Goal: Information Seeking & Learning: Find specific fact

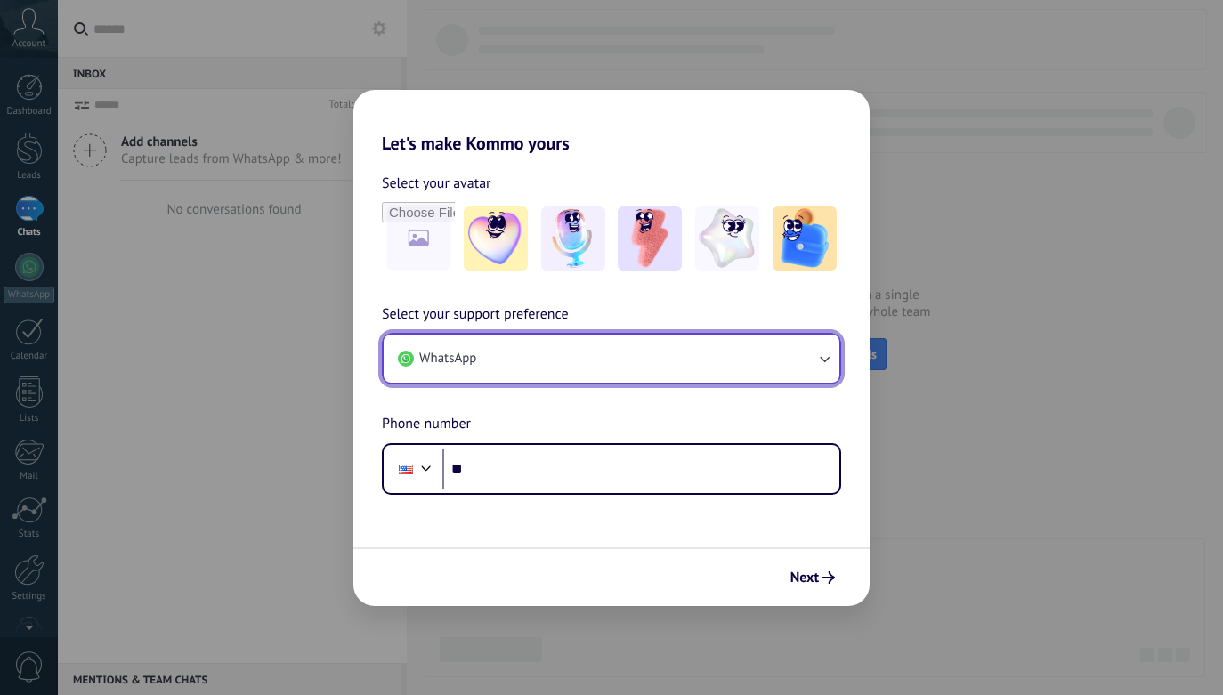
click at [679, 365] on button "WhatsApp" at bounding box center [612, 359] width 456 height 48
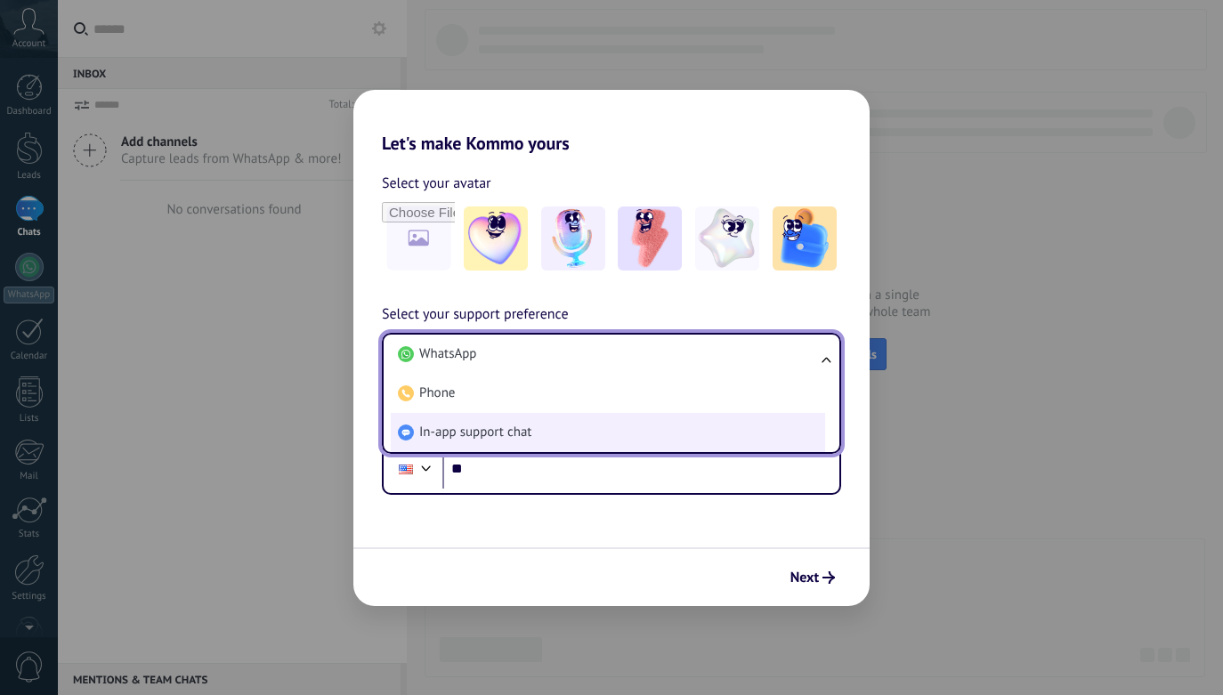
click at [700, 428] on li "In-app support chat" at bounding box center [608, 432] width 434 height 39
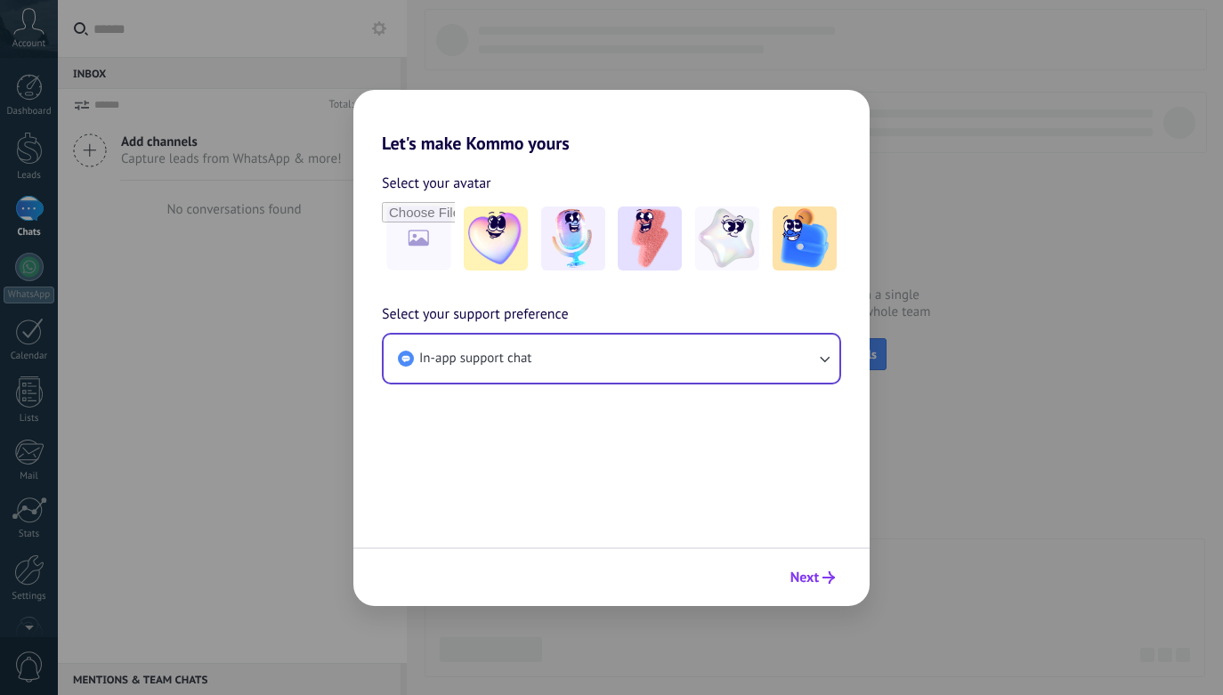
click at [824, 569] on button "Next" at bounding box center [813, 578] width 61 height 30
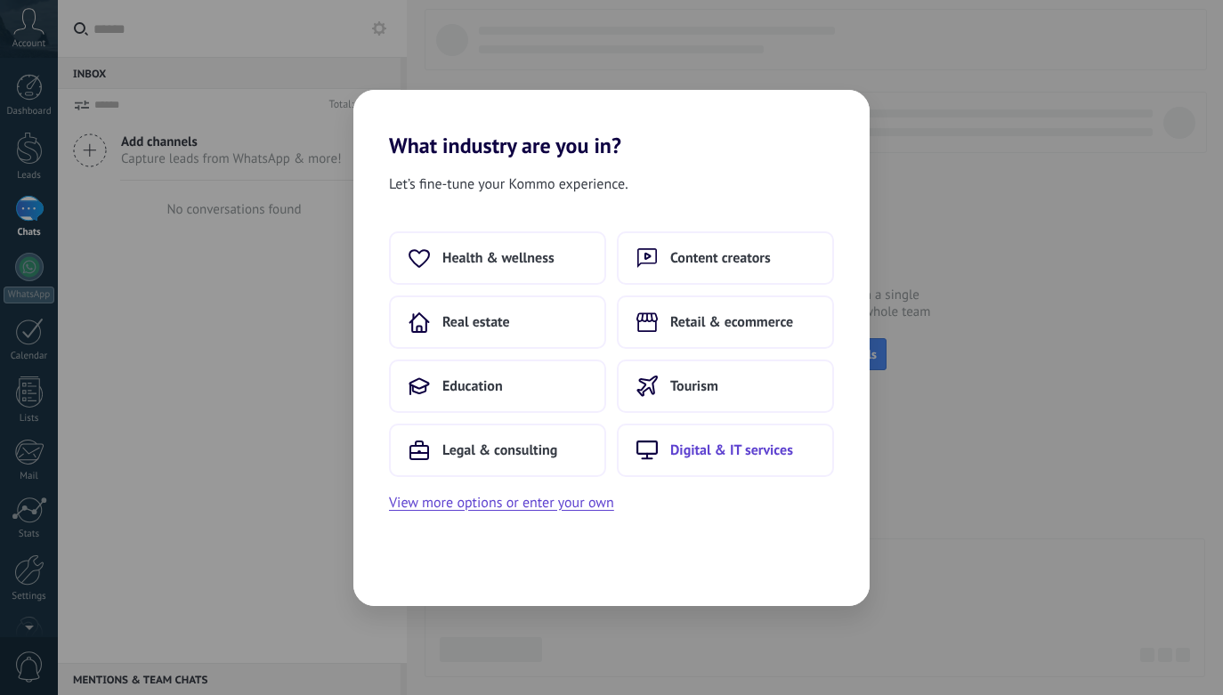
click at [817, 453] on button "Digital & IT services" at bounding box center [725, 450] width 217 height 53
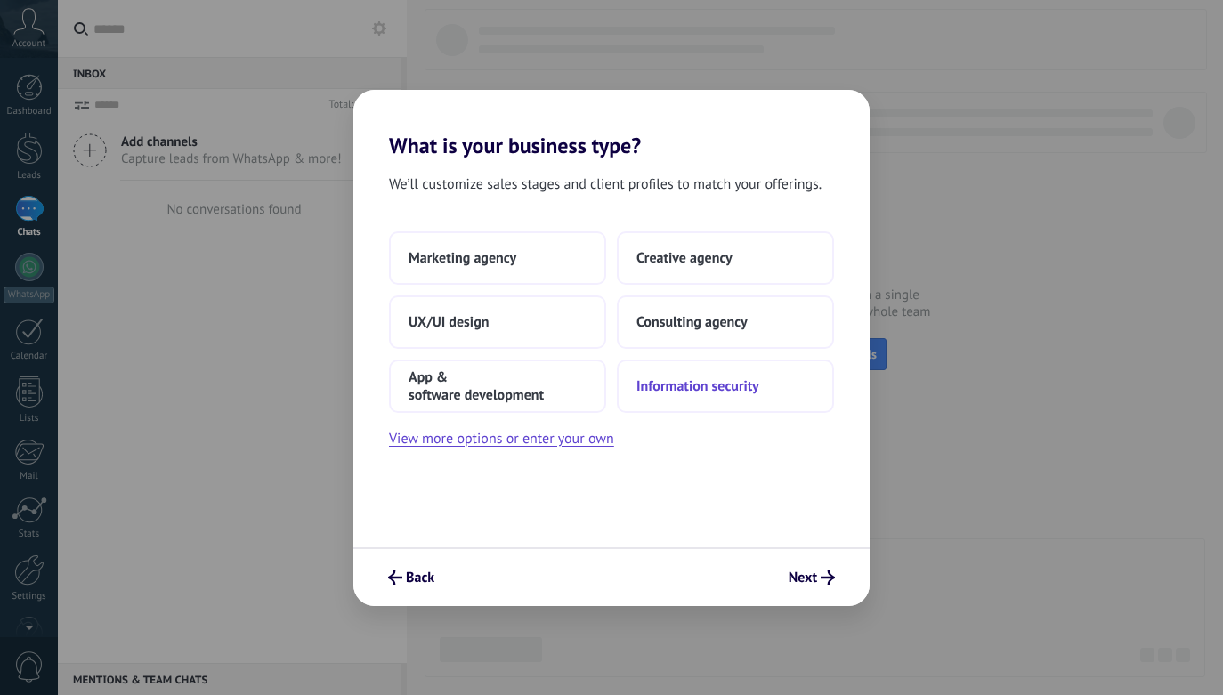
click at [787, 394] on button "Information security" at bounding box center [725, 386] width 217 height 53
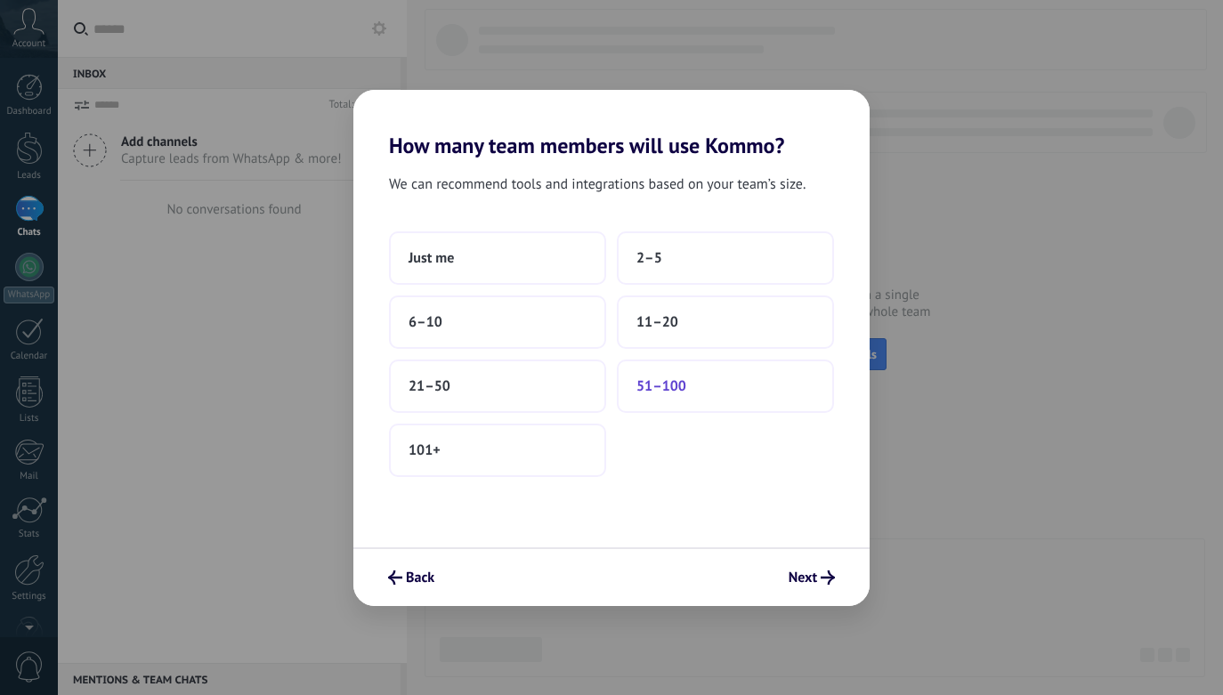
click at [780, 387] on button "51–100" at bounding box center [725, 386] width 217 height 53
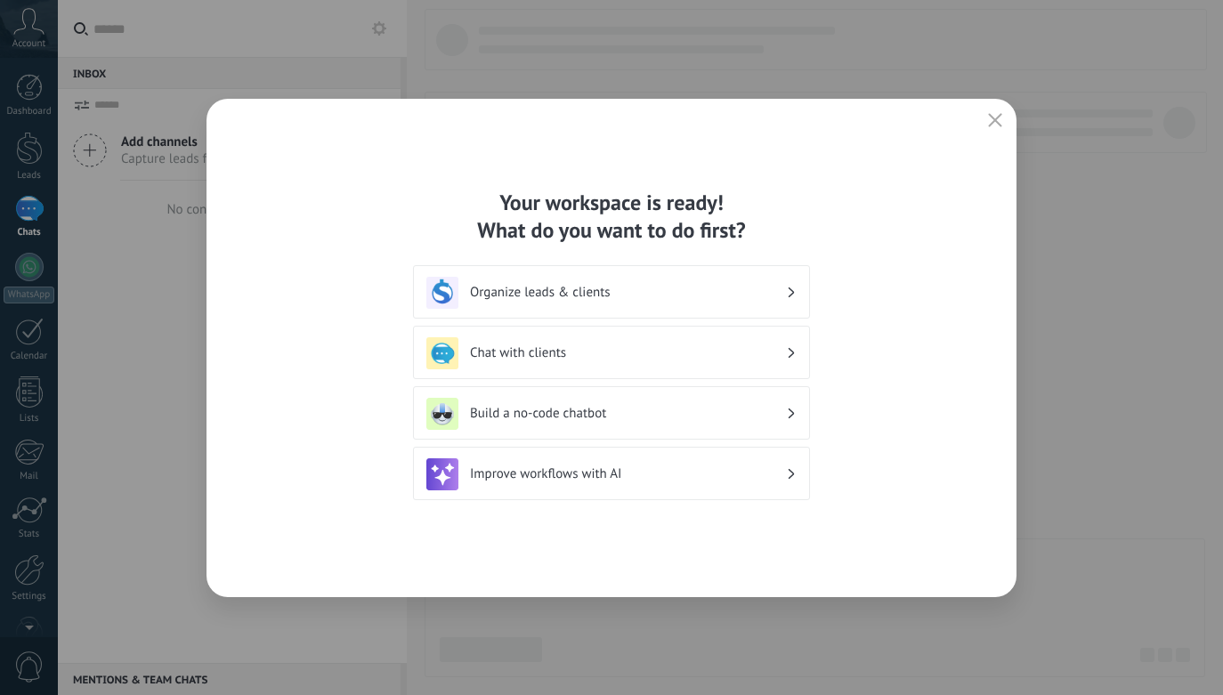
drag, startPoint x: 998, startPoint y: 125, endPoint x: 623, endPoint y: 52, distance: 381.8
click at [995, 126] on icon "button" at bounding box center [995, 120] width 14 height 14
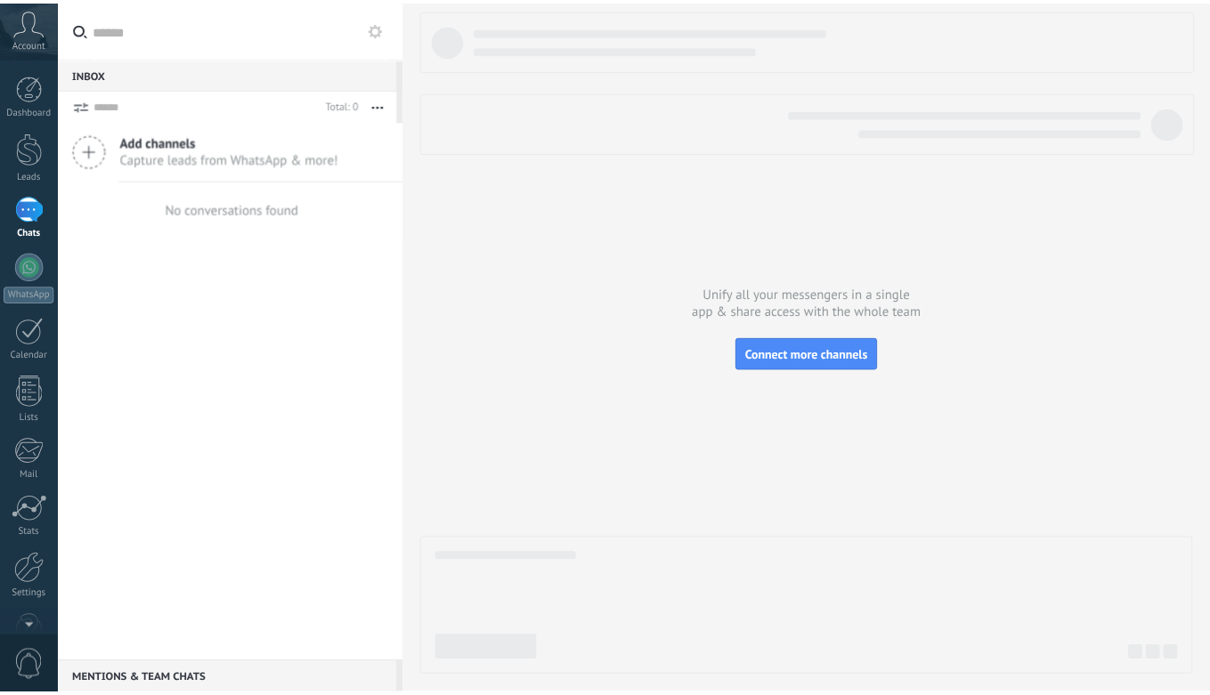
scroll to position [45, 0]
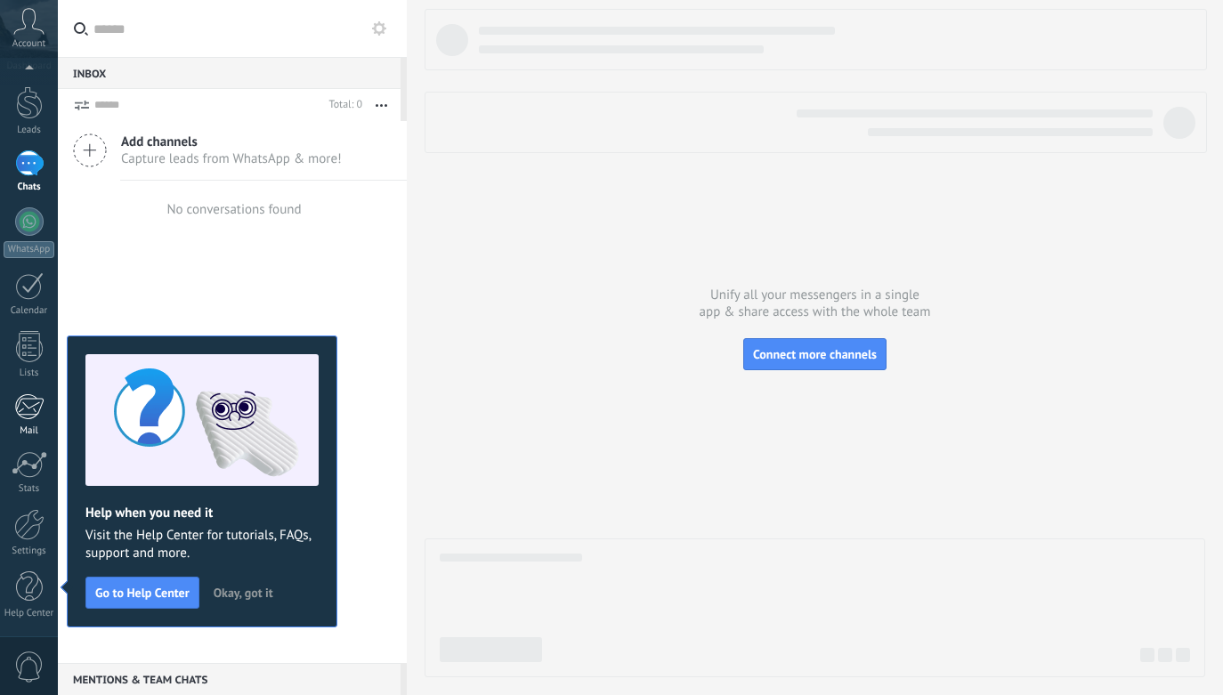
click at [37, 414] on div at bounding box center [28, 406] width 29 height 27
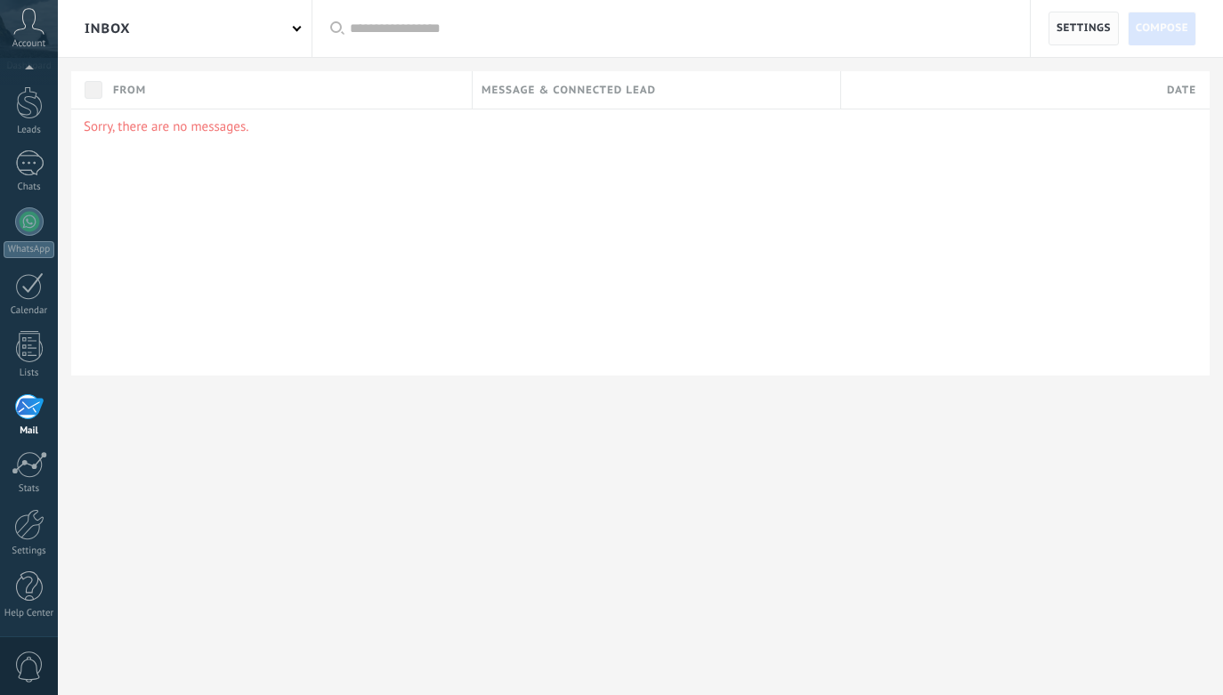
click at [1089, 28] on span "Settings" at bounding box center [1084, 28] width 54 height 32
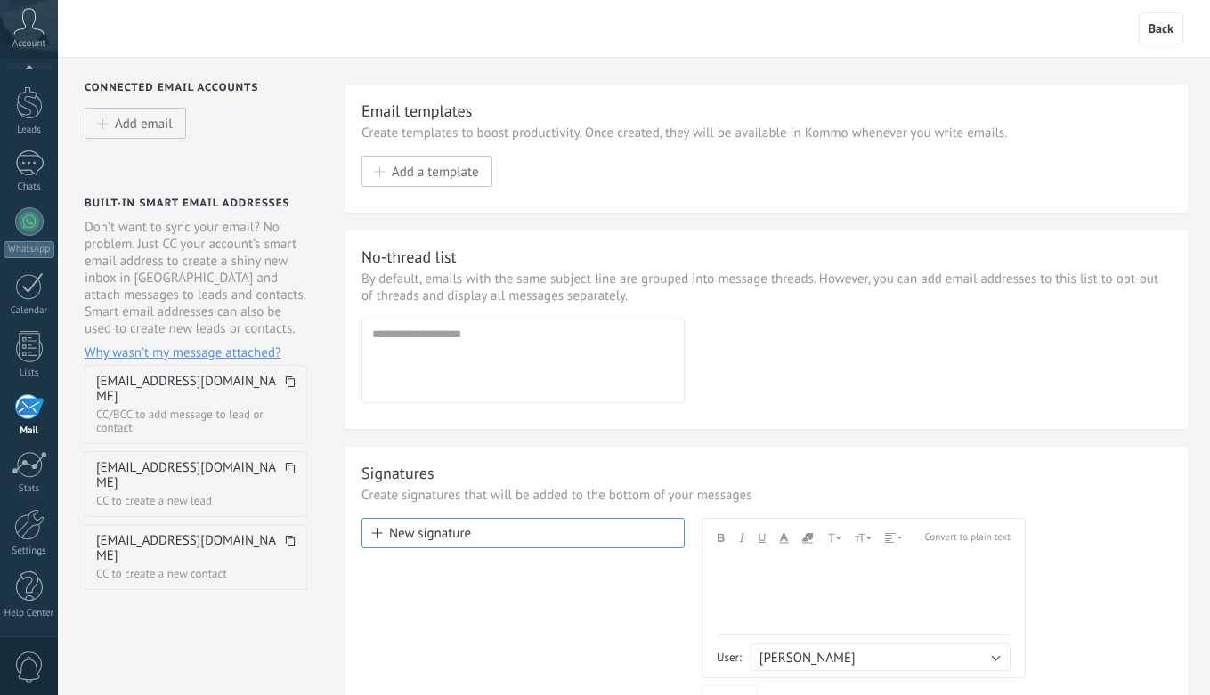
click at [291, 386] on use at bounding box center [290, 382] width 9 height 11
click at [291, 381] on icon at bounding box center [290, 382] width 11 height 11
click at [293, 385] on icon at bounding box center [290, 382] width 11 height 11
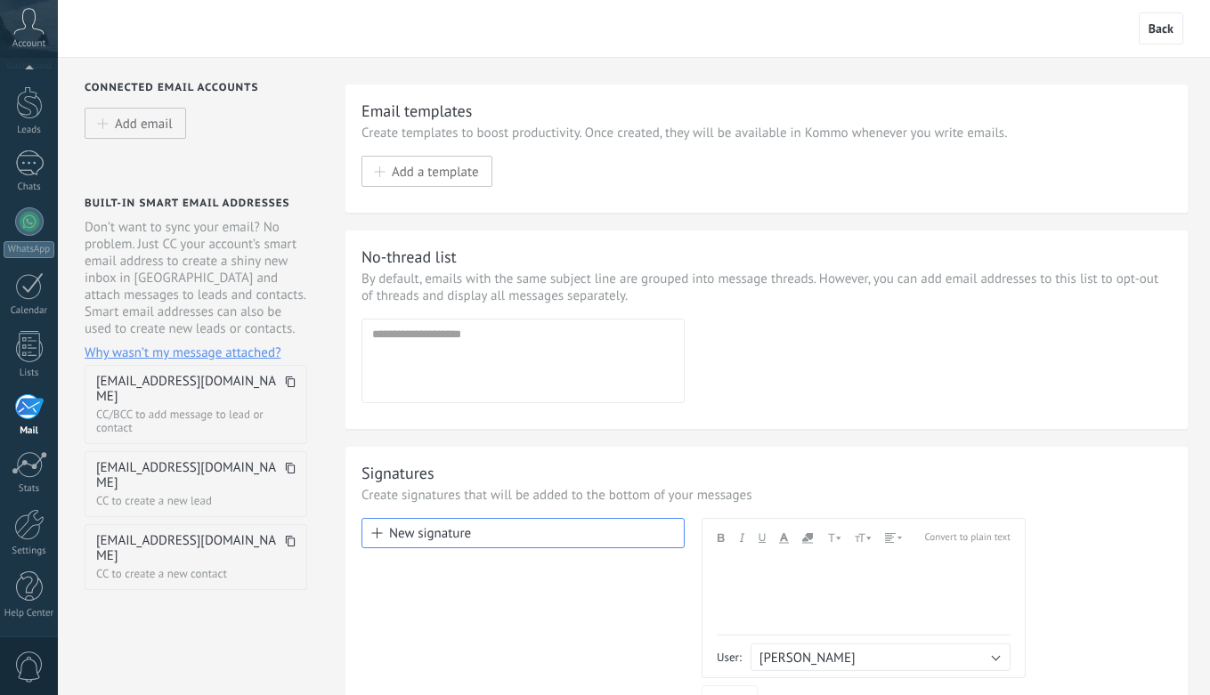
click at [291, 385] on icon at bounding box center [290, 382] width 11 height 11
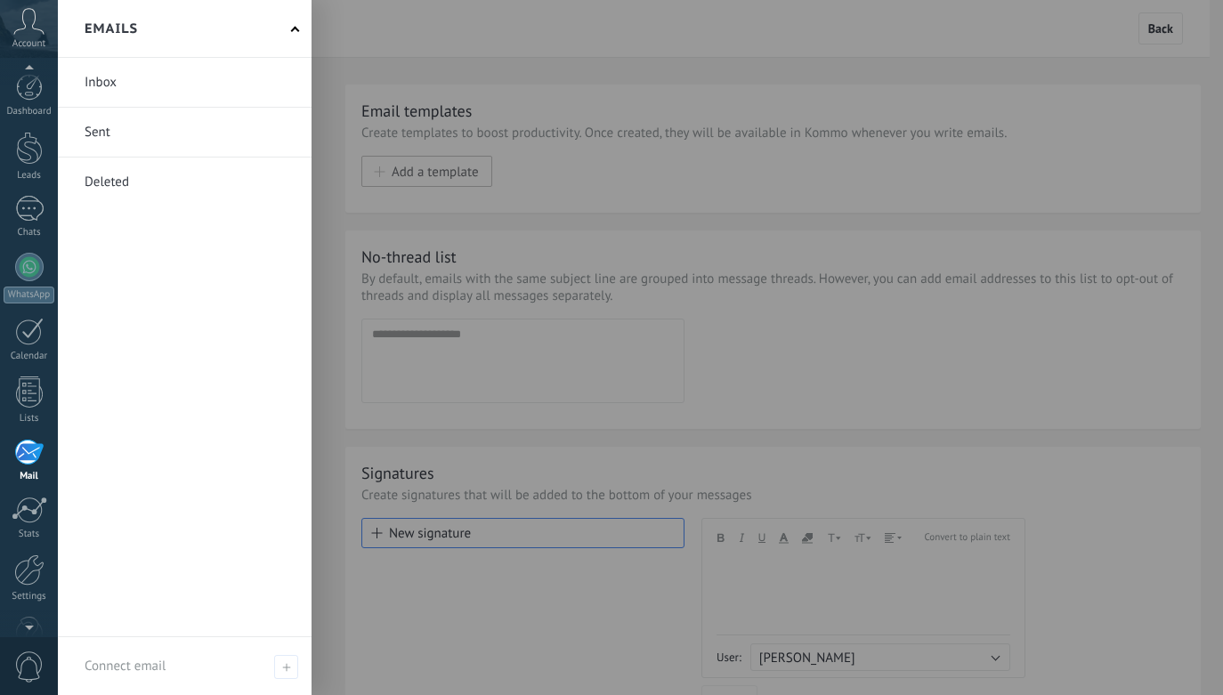
click at [27, 461] on div at bounding box center [28, 452] width 29 height 27
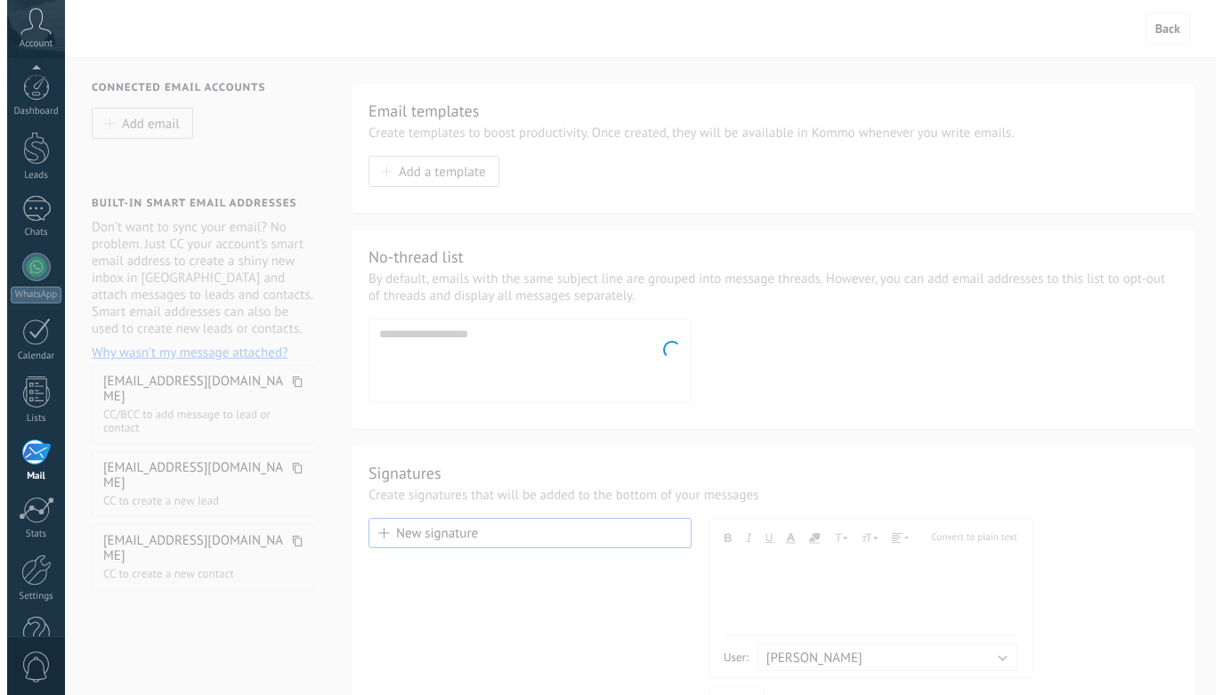
scroll to position [45, 0]
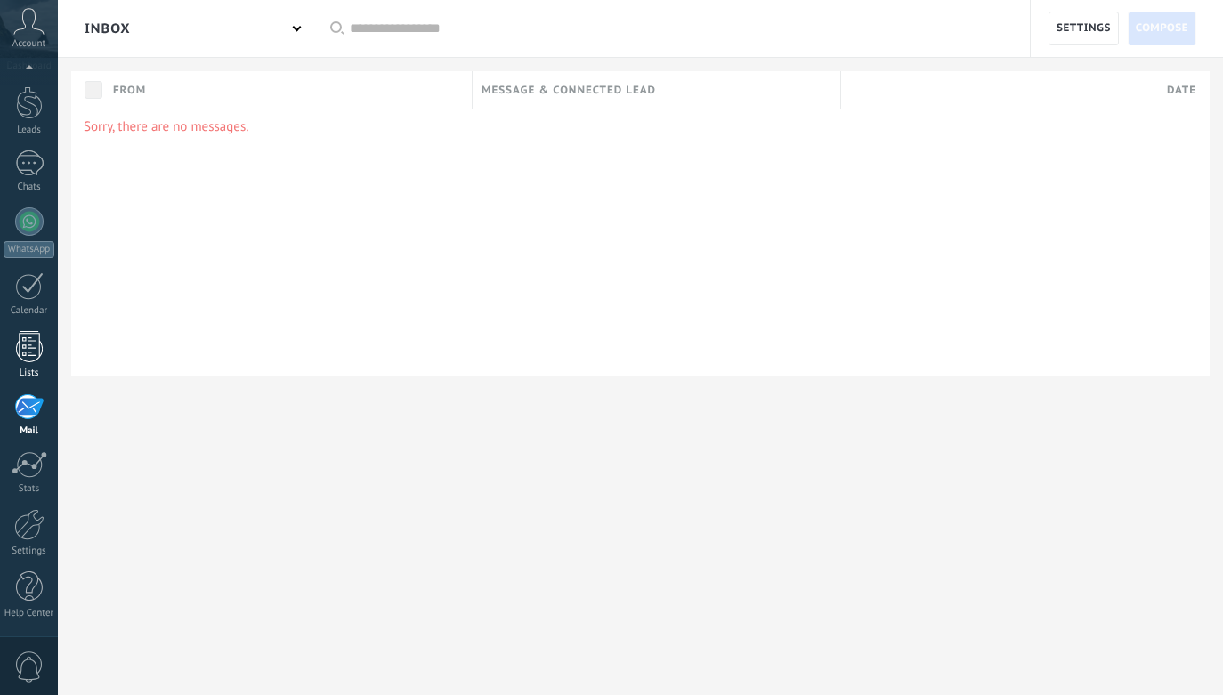
click at [28, 377] on div "Lists" at bounding box center [30, 374] width 52 height 12
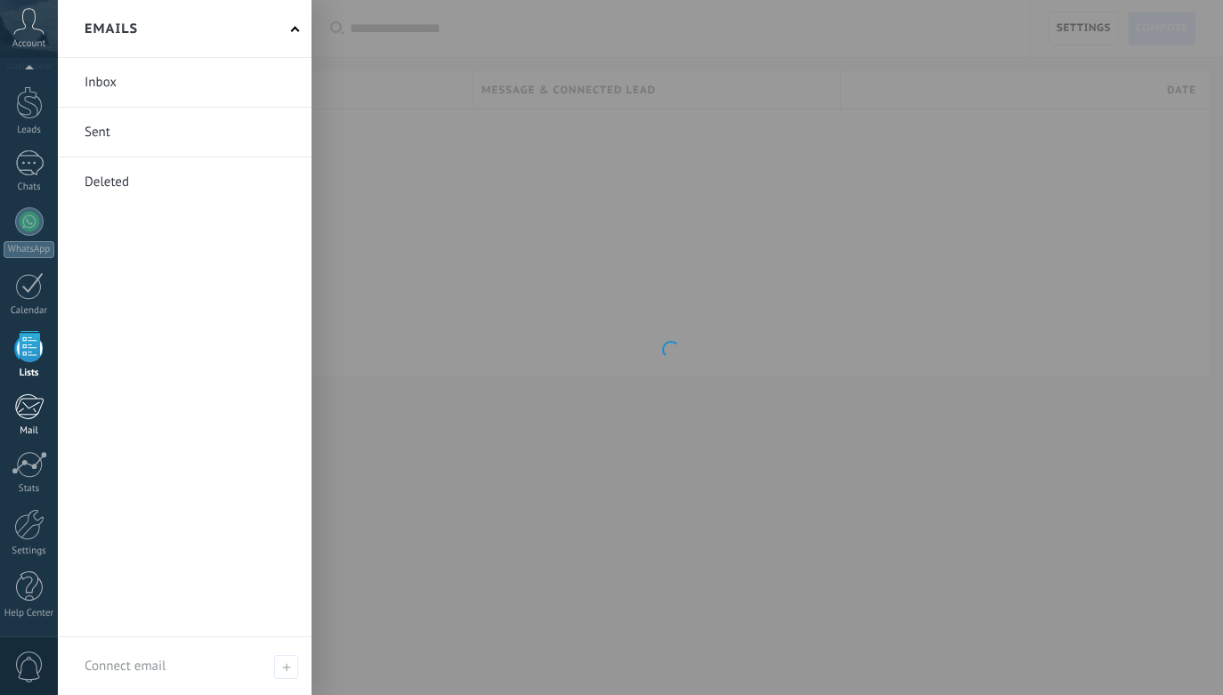
click at [32, 404] on div at bounding box center [28, 406] width 29 height 27
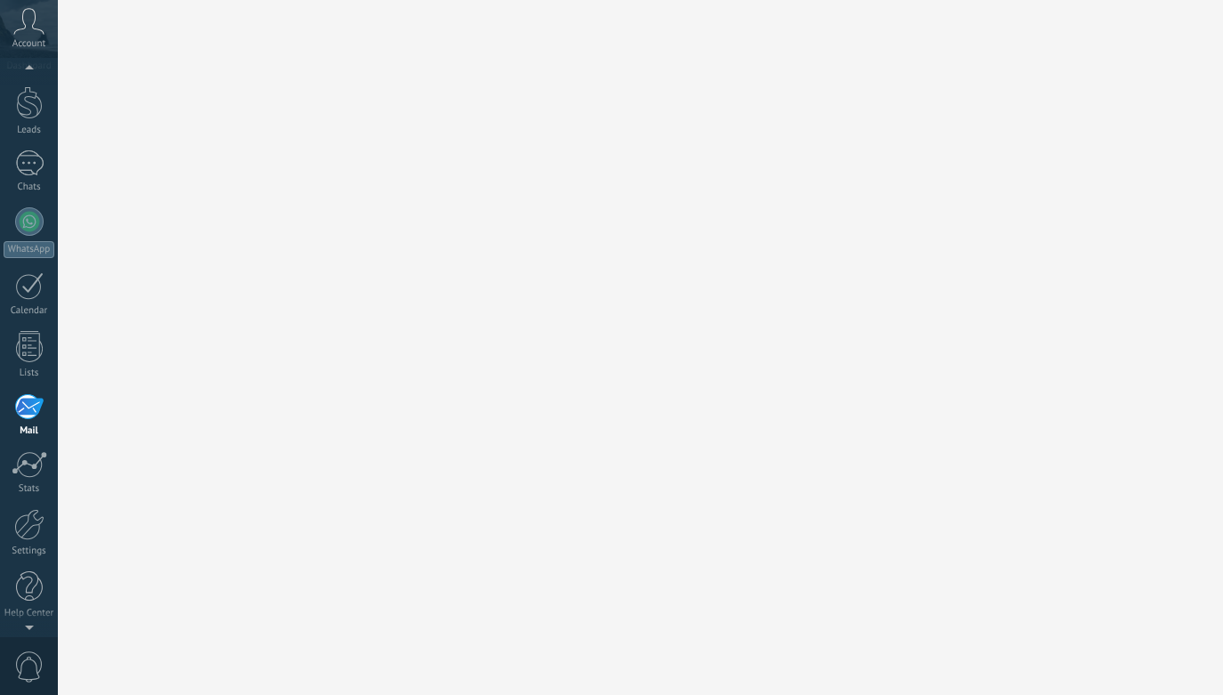
scroll to position [45, 0]
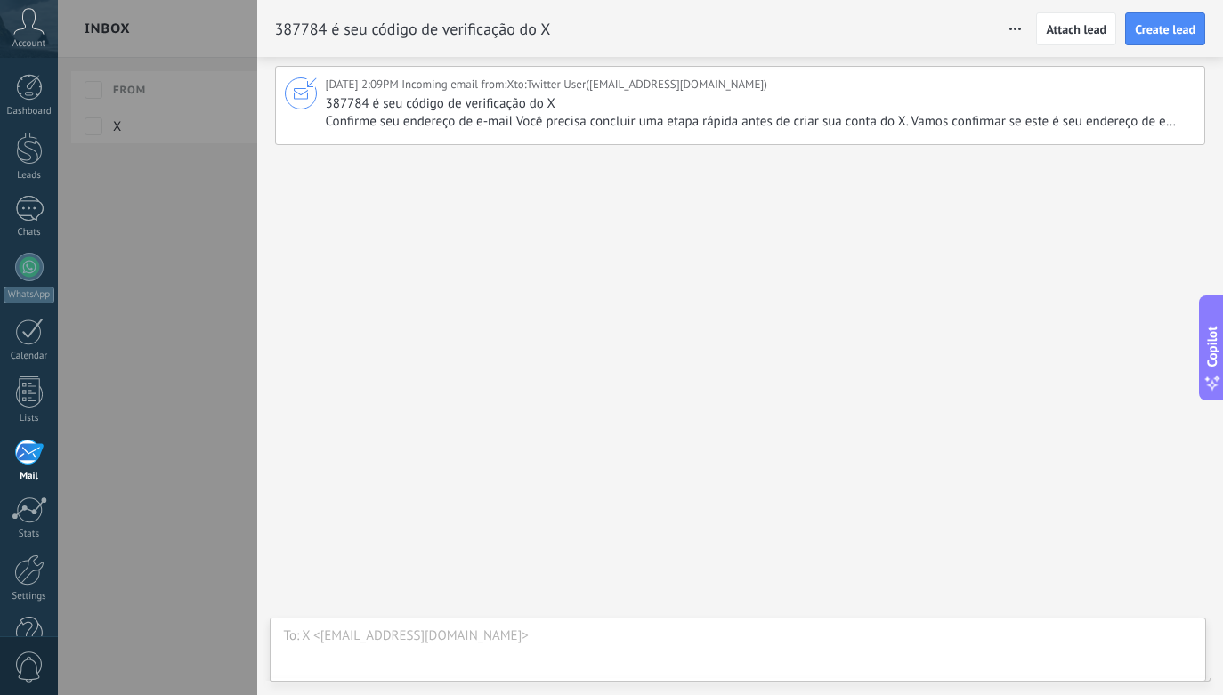
click at [685, 106] on div "387784 é seu código de verificação do X Confirme seu endereço de e-mail Você pr…" at bounding box center [758, 113] width 865 height 36
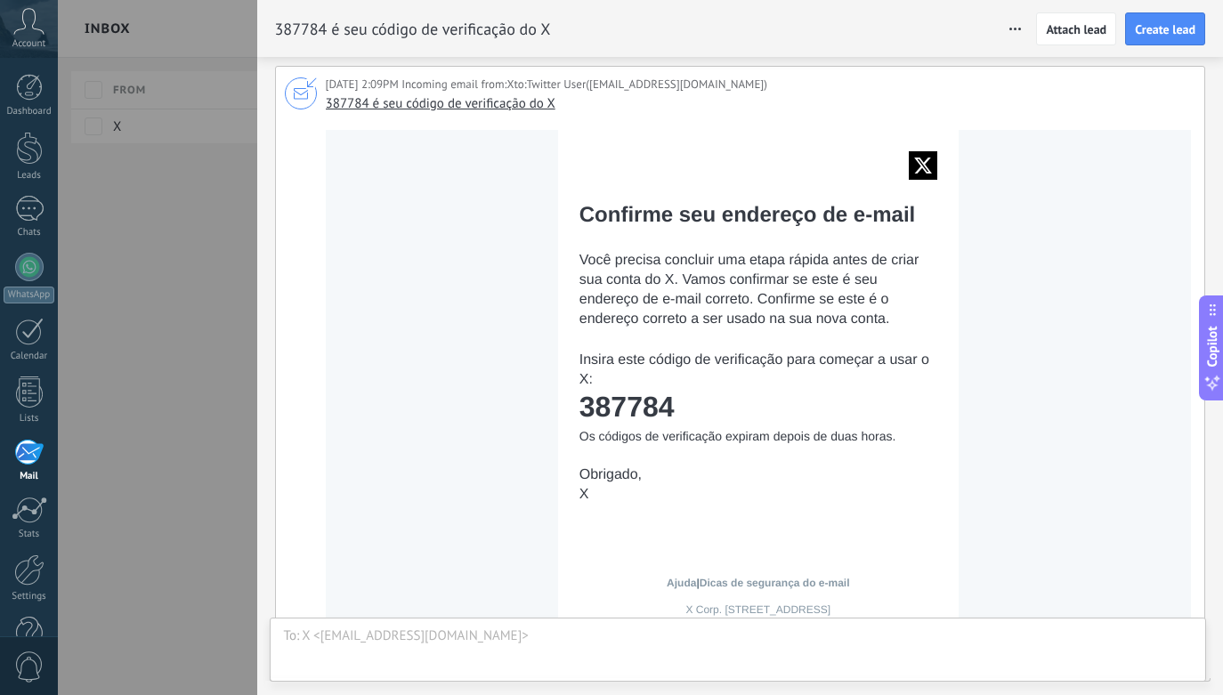
drag, startPoint x: 682, startPoint y: 404, endPoint x: 576, endPoint y: 401, distance: 106.0
click at [580, 401] on td "387784" at bounding box center [759, 407] width 358 height 32
copy td "387784"
drag, startPoint x: 171, startPoint y: 424, endPoint x: 172, endPoint y: 361, distance: 62.3
click at [170, 426] on div at bounding box center [611, 347] width 1223 height 695
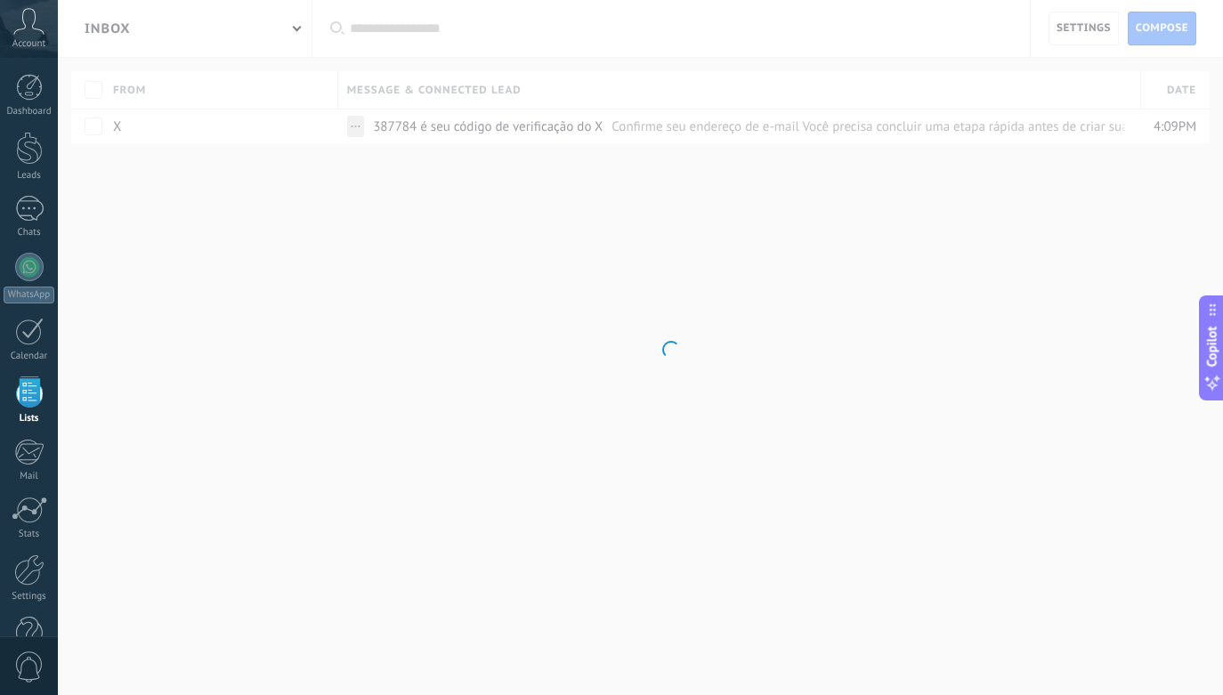
scroll to position [45, 0]
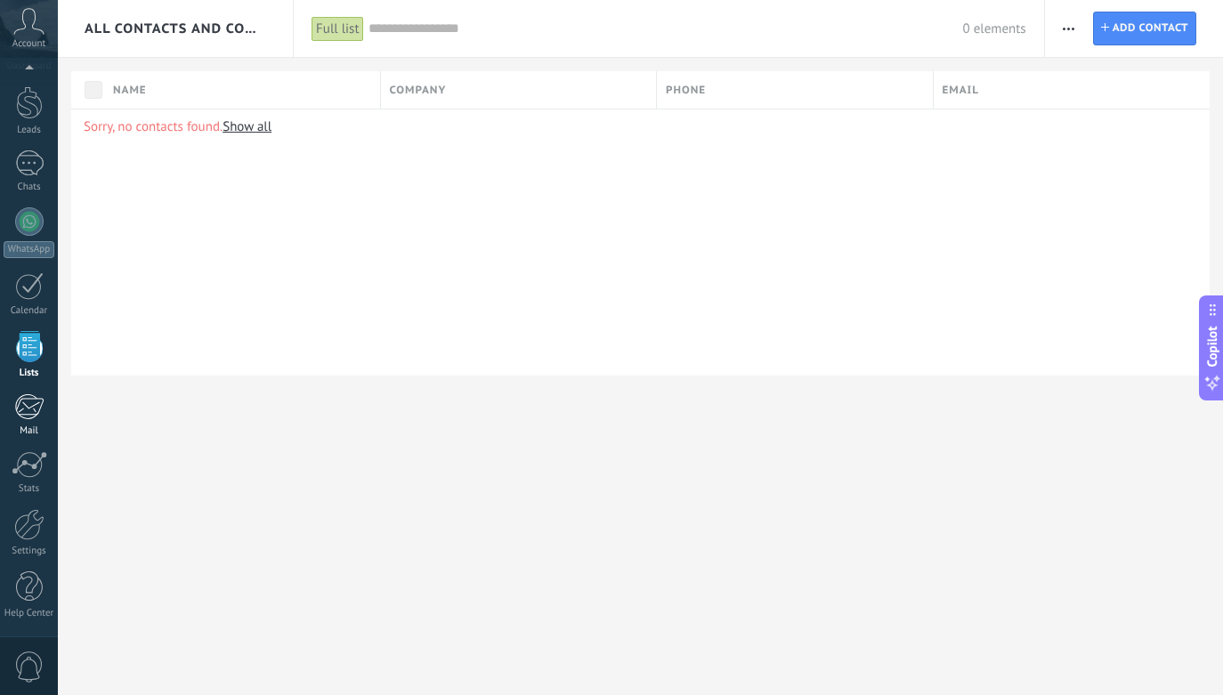
drag, startPoint x: 29, startPoint y: 419, endPoint x: 29, endPoint y: 407, distance: 12.5
click at [27, 419] on div "1" at bounding box center [28, 406] width 29 height 27
